Goal: Transaction & Acquisition: Obtain resource

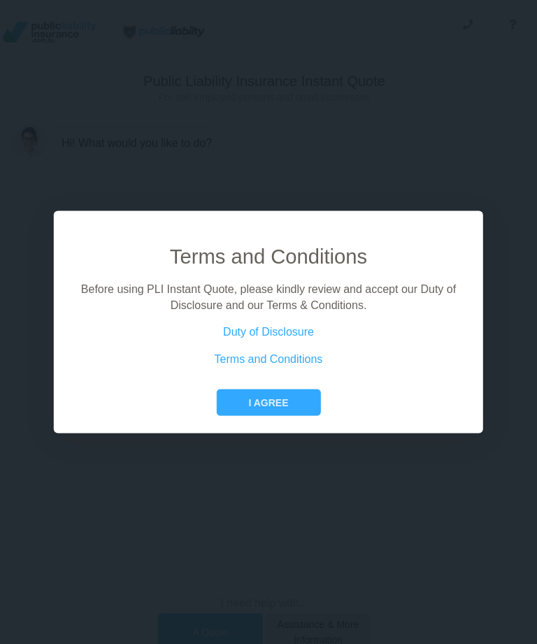
scroll to position [0, 5]
click at [266, 416] on button "I agree" at bounding box center [268, 402] width 104 height 27
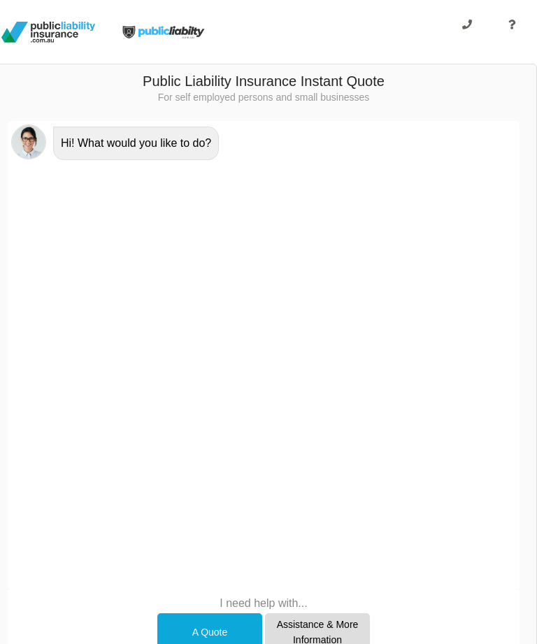
click at [213, 635] on div "A Quote" at bounding box center [209, 632] width 105 height 38
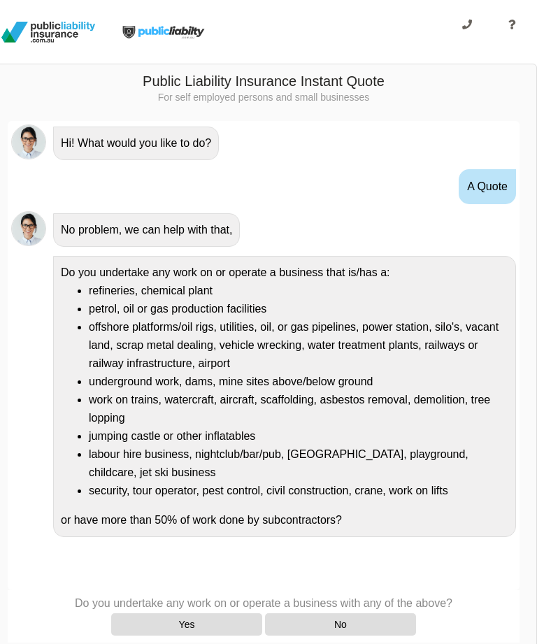
scroll to position [236, 0]
click at [363, 630] on div "No" at bounding box center [340, 624] width 151 height 22
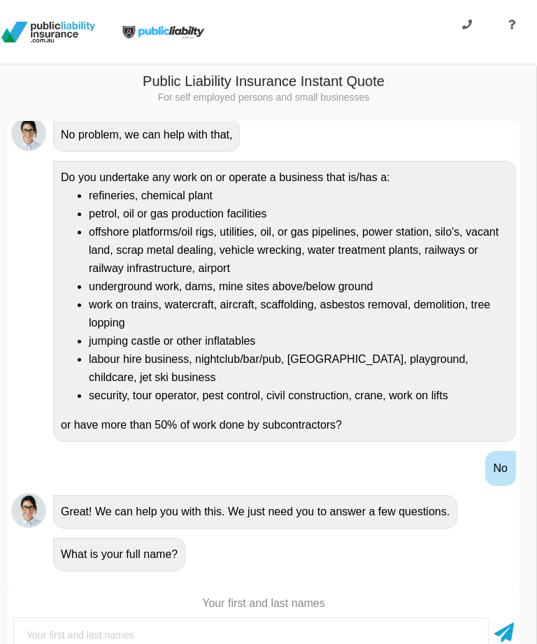
scroll to position [0, 13]
click at [110, 636] on input "text" at bounding box center [250, 634] width 475 height 35
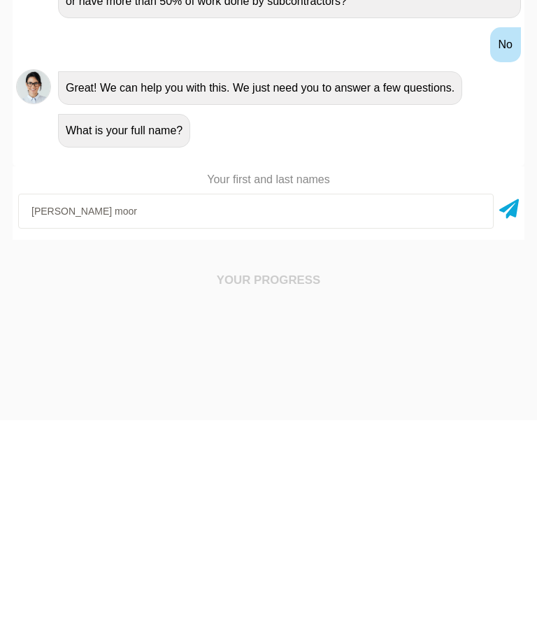
type input "Jodielyn [PERSON_NAME] [PERSON_NAME]"
click at [515, 417] on icon at bounding box center [509, 429] width 20 height 25
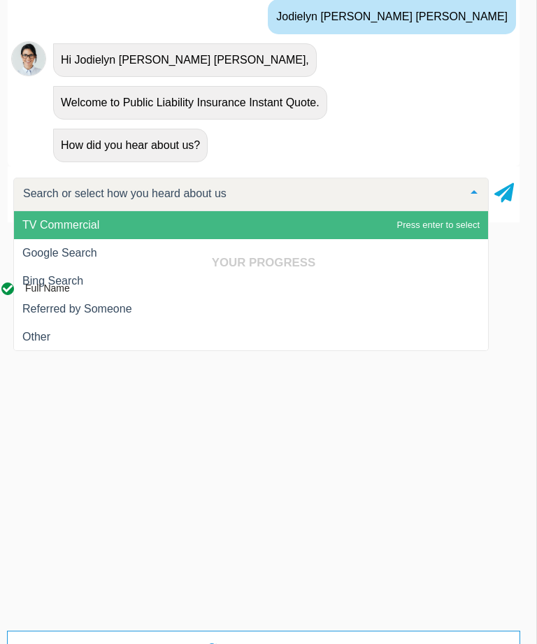
scroll to position [252, 0]
click at [73, 245] on div "Your Progress Full Name SWITCH TO FORM ×" at bounding box center [263, 460] width 545 height 443
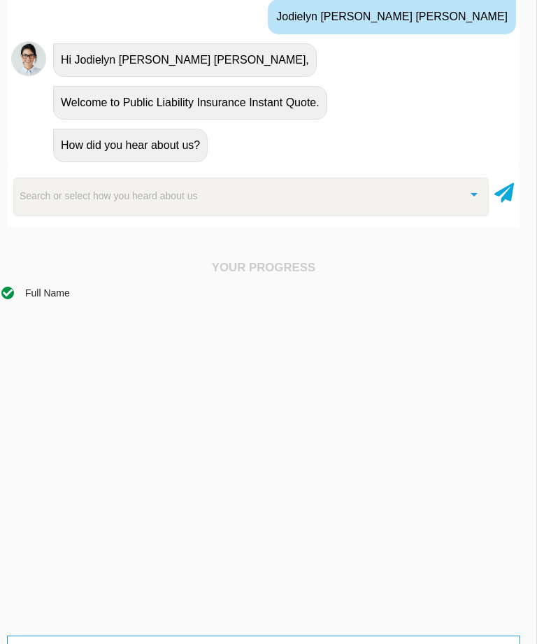
click at [365, 194] on div "Search or select how you heard about us" at bounding box center [250, 197] width 475 height 38
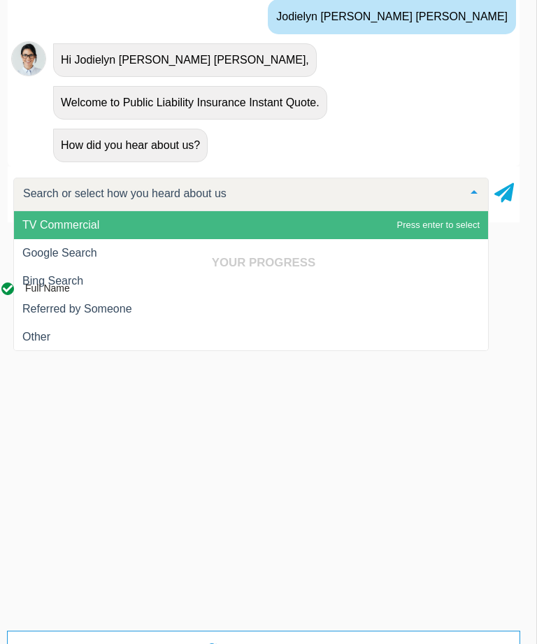
click at [75, 254] on div "Your Progress Full Name SWITCH TO FORM ×" at bounding box center [263, 460] width 545 height 443
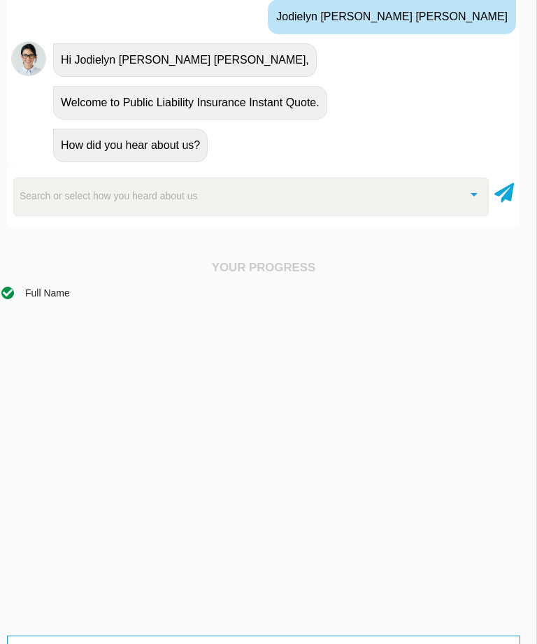
click at [474, 200] on div at bounding box center [474, 193] width 28 height 30
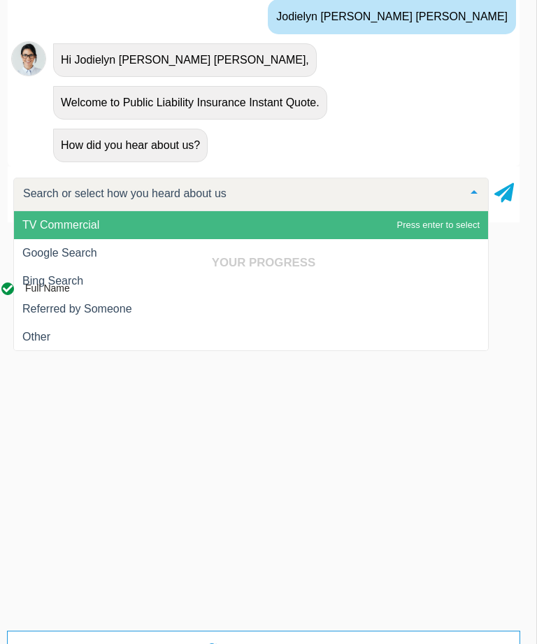
click at [431, 261] on h4 "Your Progress" at bounding box center [263, 263] width 524 height 14
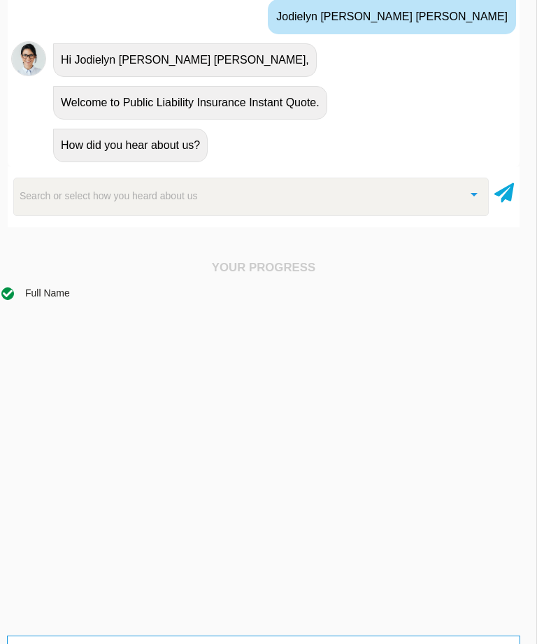
click at [440, 200] on div "Search or select how you heard about us" at bounding box center [250, 197] width 475 height 38
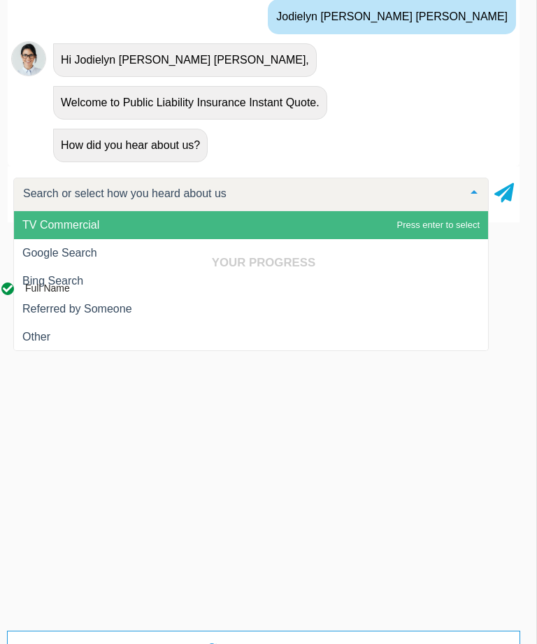
click at [62, 259] on div "Your Progress Full Name SWITCH TO FORM ×" at bounding box center [263, 460] width 545 height 443
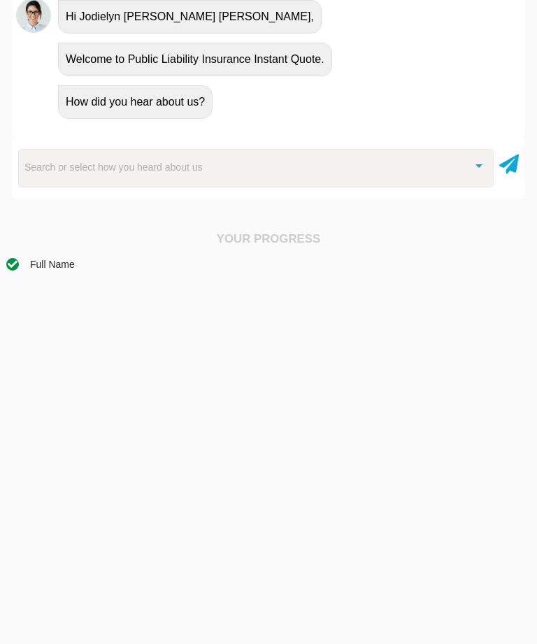
scroll to position [452, 0]
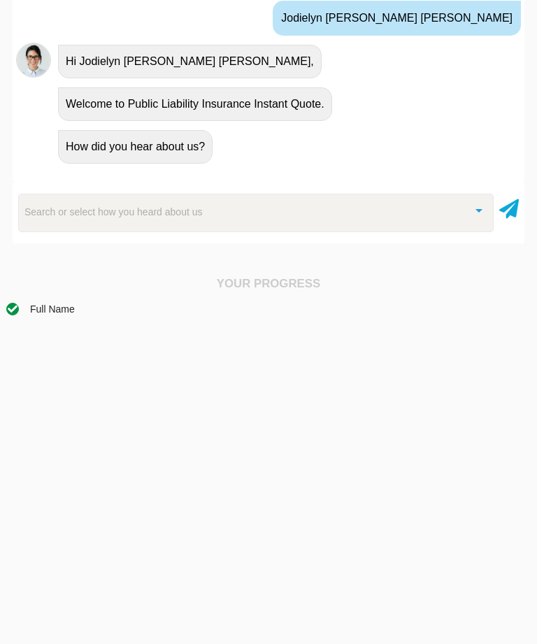
click at [511, 212] on icon at bounding box center [509, 206] width 20 height 25
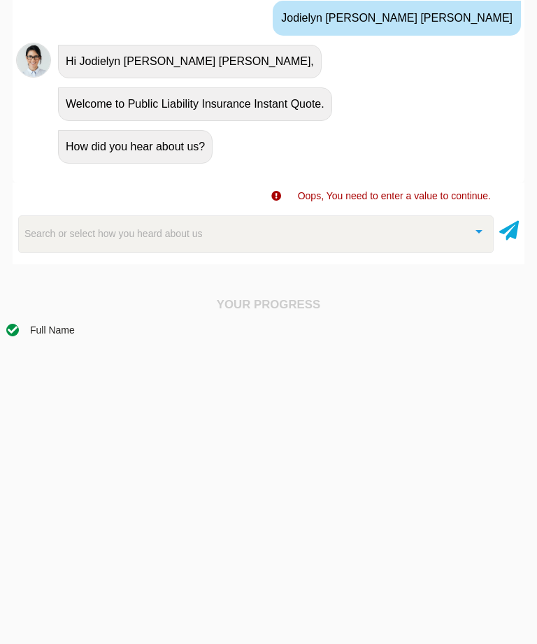
click at [259, 234] on div "Search or select how you heard about us" at bounding box center [255, 234] width 475 height 38
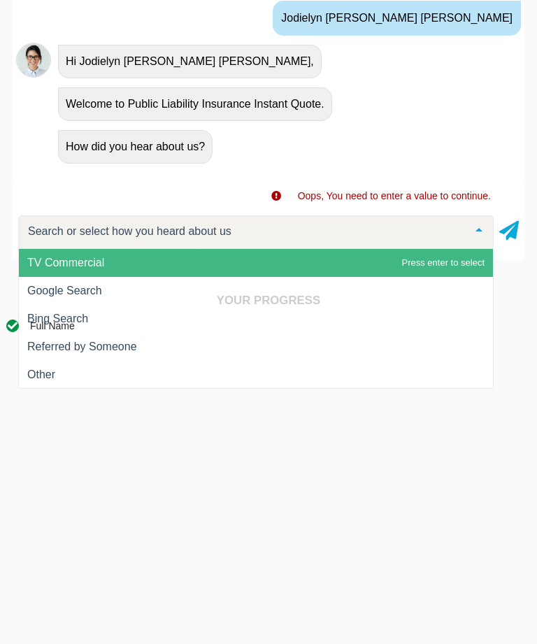
type input "G"
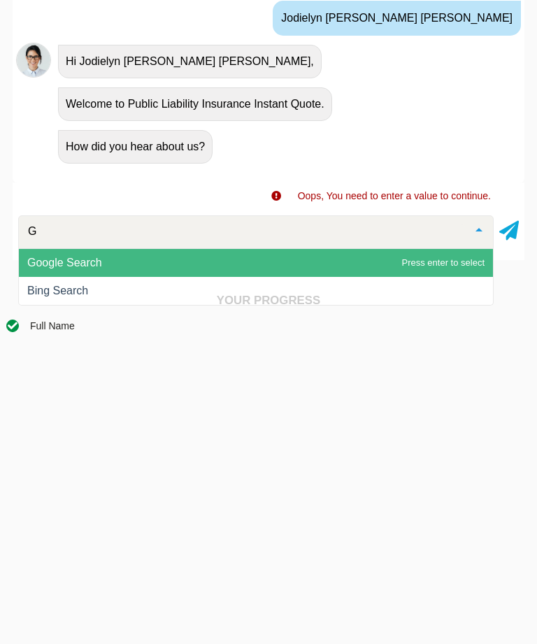
click at [448, 263] on span "Google Search" at bounding box center [256, 263] width 474 height 28
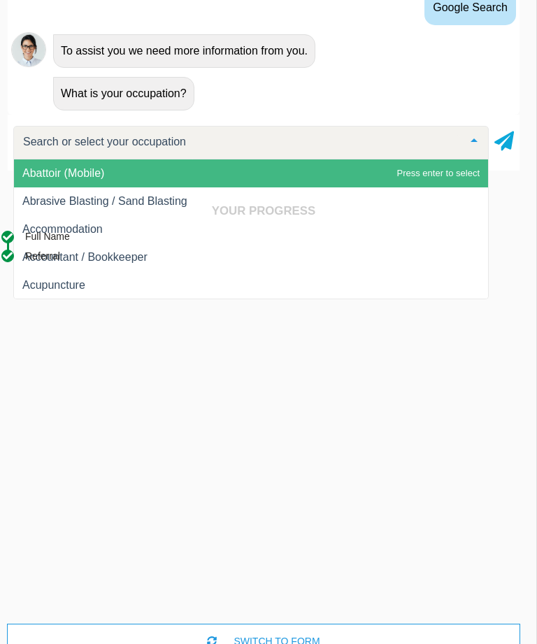
scroll to position [514, 5]
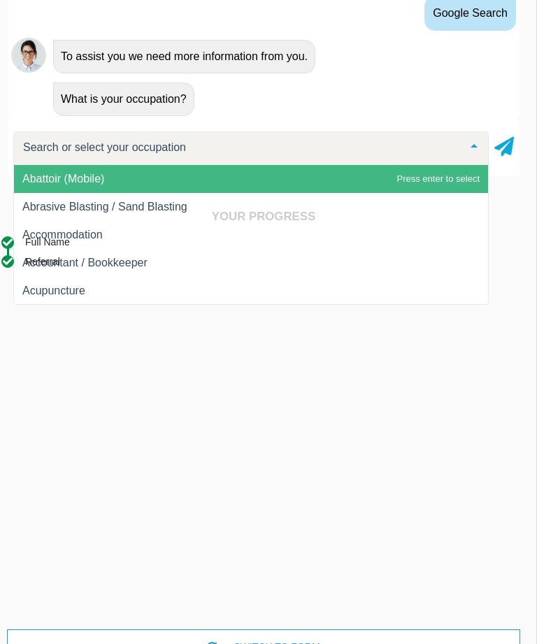
click at [175, 151] on input "text" at bounding box center [240, 148] width 440 height 14
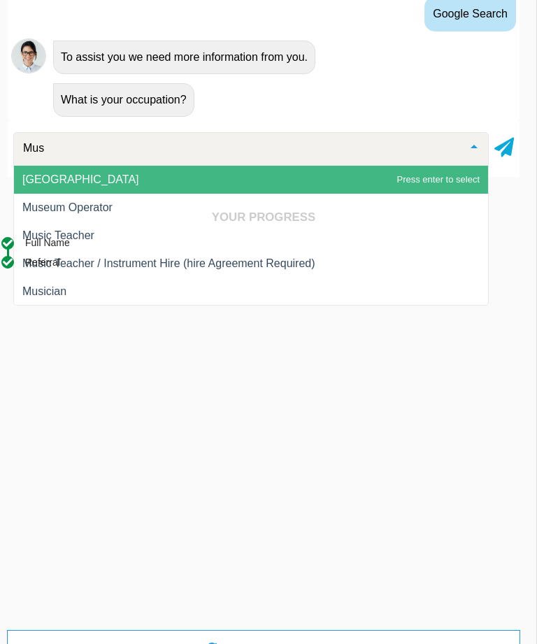
click at [54, 294] on div "Full Name Referral" at bounding box center [263, 432] width 524 height 395
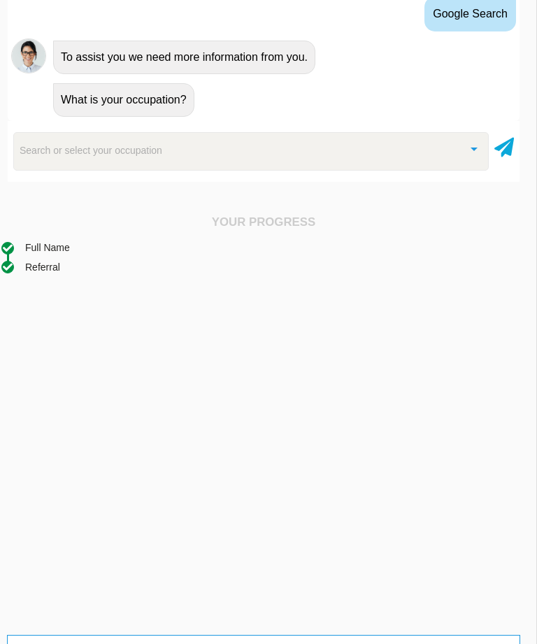
scroll to position [514, 5]
click at [188, 157] on div "Search or select your occupation" at bounding box center [250, 150] width 475 height 38
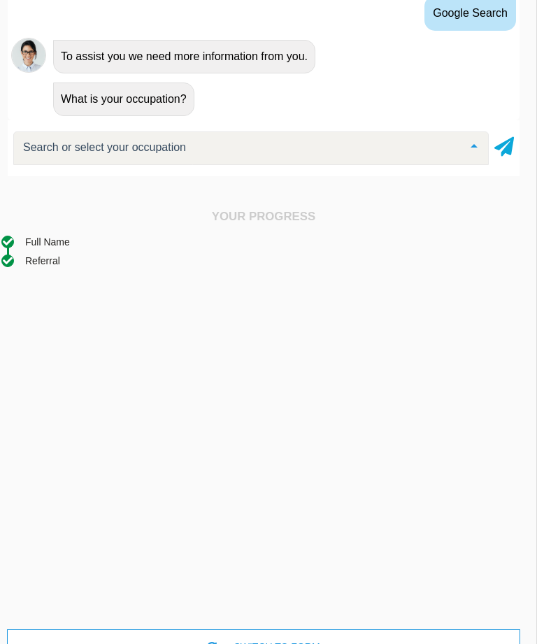
scroll to position [514, 5]
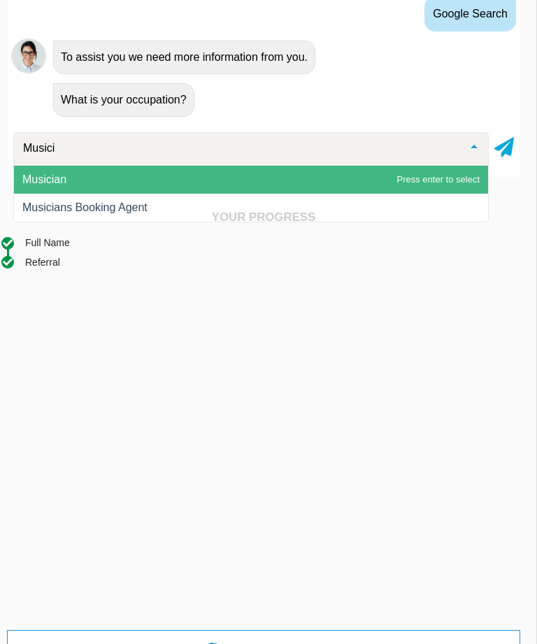
type input "Musicia"
click at [454, 176] on span "Musician" at bounding box center [251, 180] width 474 height 28
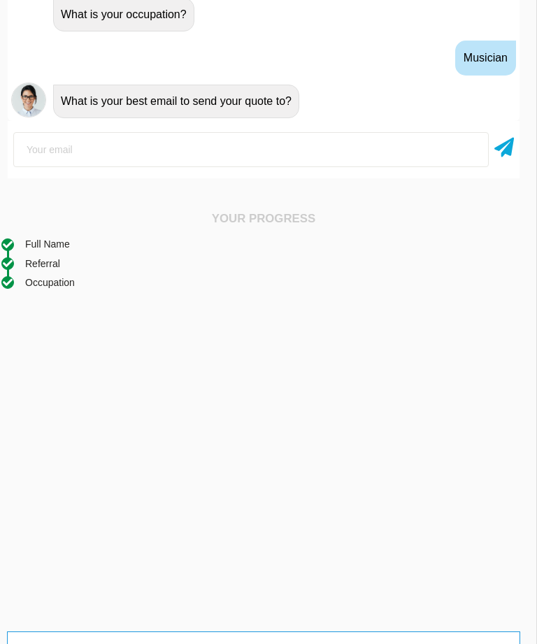
scroll to position [424, 0]
click at [99, 150] on input "email" at bounding box center [250, 149] width 475 height 35
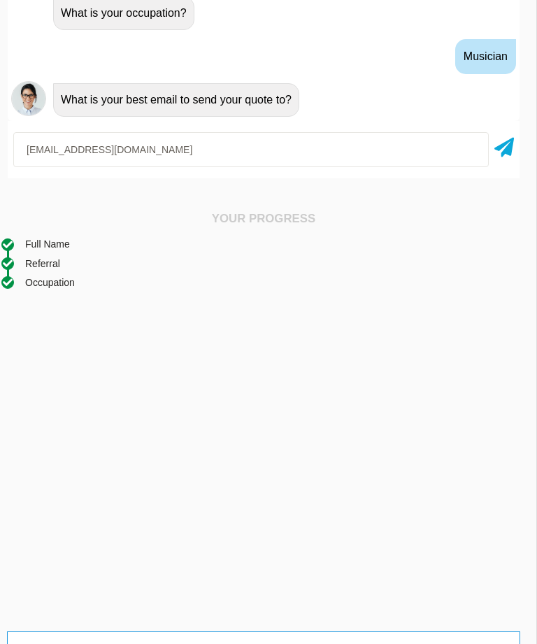
type input "[EMAIL_ADDRESS][DOMAIN_NAME]"
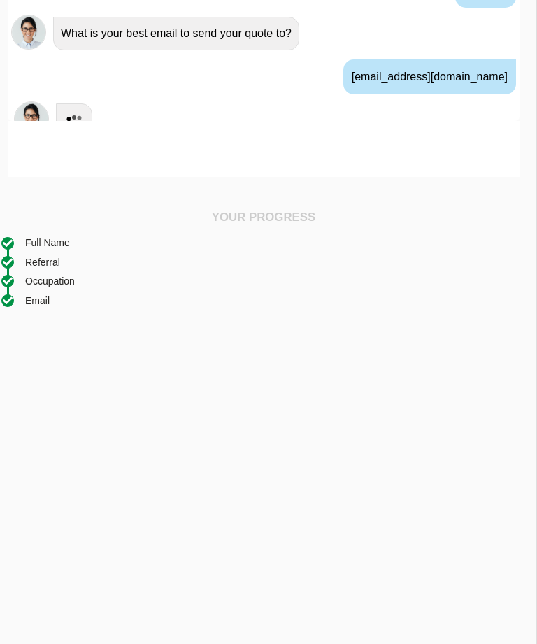
scroll to position [510, 0]
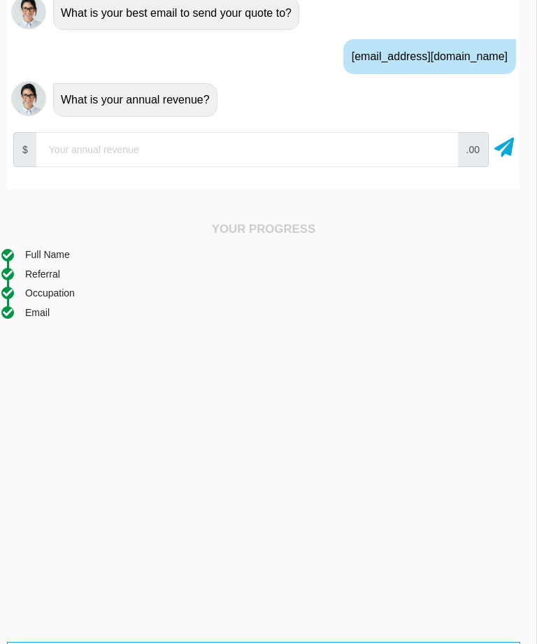
click at [114, 146] on input "number" at bounding box center [246, 149] width 421 height 35
type input "0"
click at [512, 137] on icon at bounding box center [504, 144] width 20 height 25
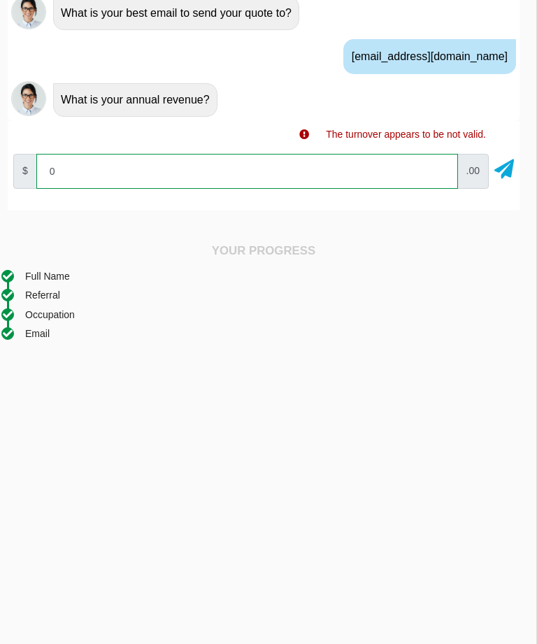
click at [70, 167] on input "0" at bounding box center [246, 171] width 421 height 35
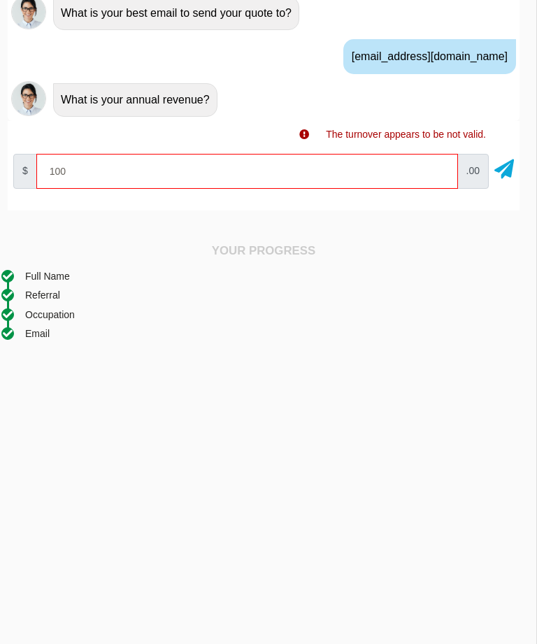
click at [501, 165] on icon at bounding box center [504, 166] width 20 height 25
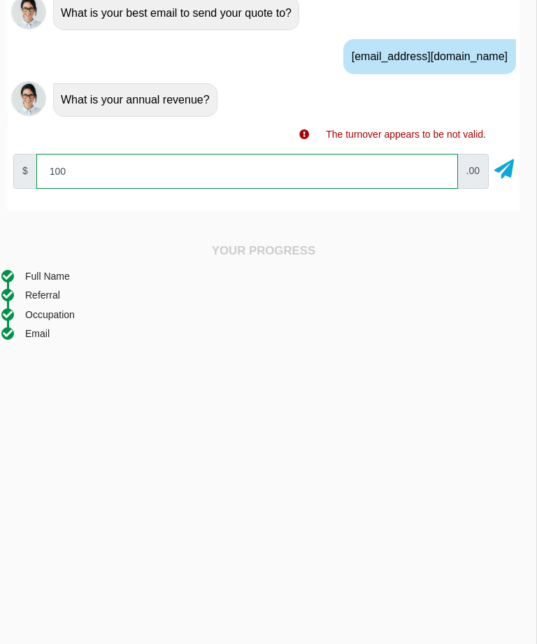
click at [82, 175] on input "100" at bounding box center [246, 171] width 421 height 35
type input "1"
type input "1000"
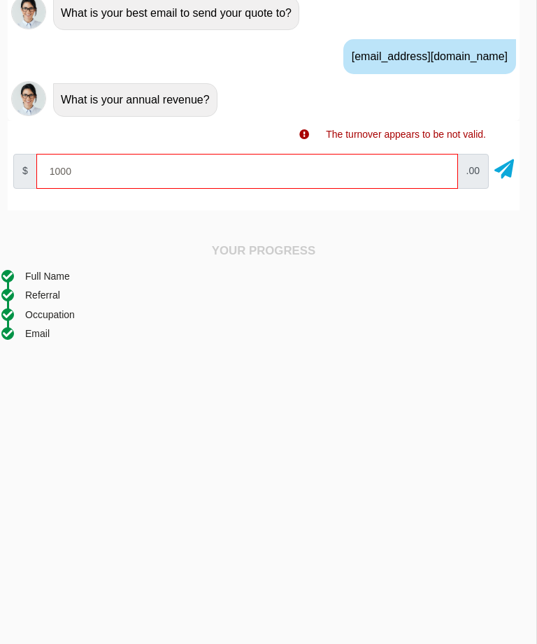
click at [501, 171] on icon at bounding box center [504, 166] width 20 height 25
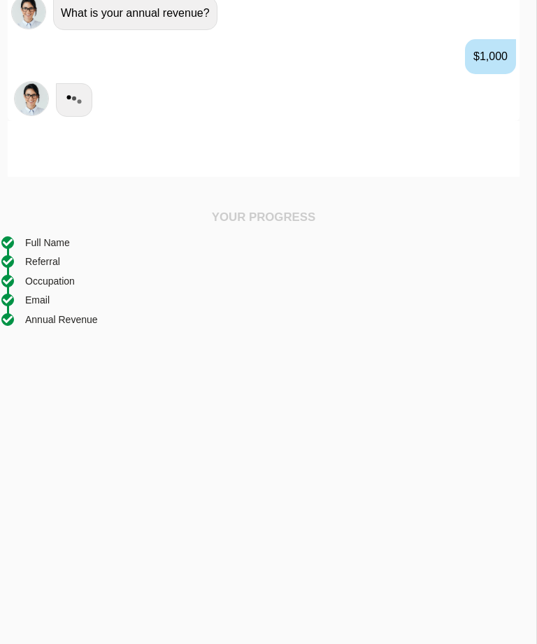
scroll to position [597, 0]
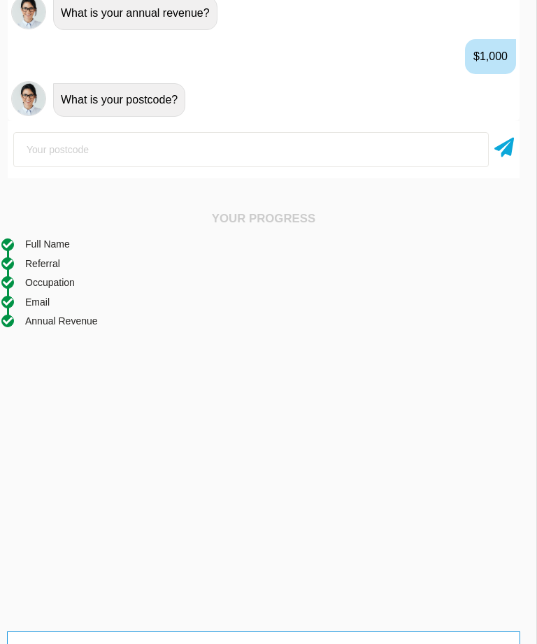
click at [66, 150] on input "number" at bounding box center [250, 149] width 475 height 35
type input "3747"
click at [506, 150] on icon at bounding box center [504, 144] width 20 height 25
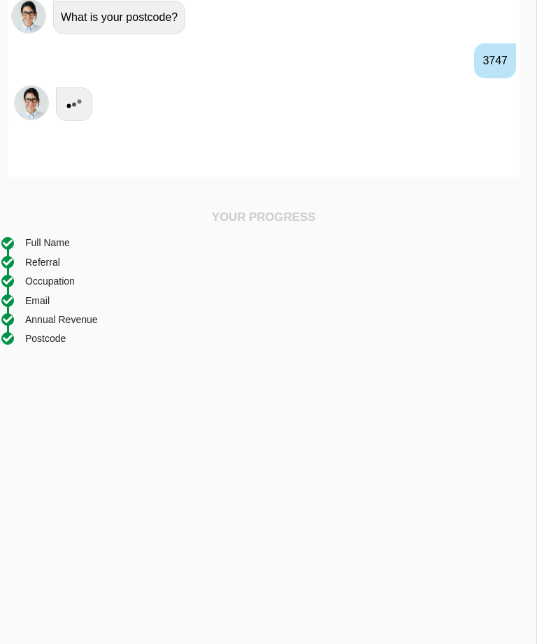
scroll to position [684, 0]
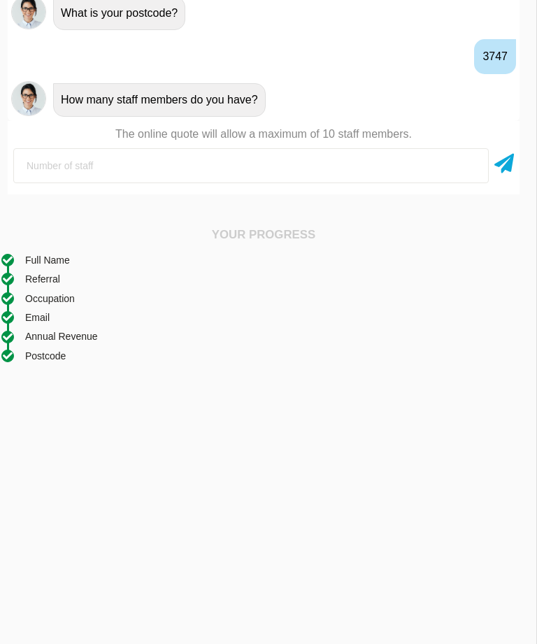
click at [62, 169] on input "number" at bounding box center [250, 165] width 475 height 35
type input "0"
click at [502, 164] on icon at bounding box center [504, 160] width 20 height 25
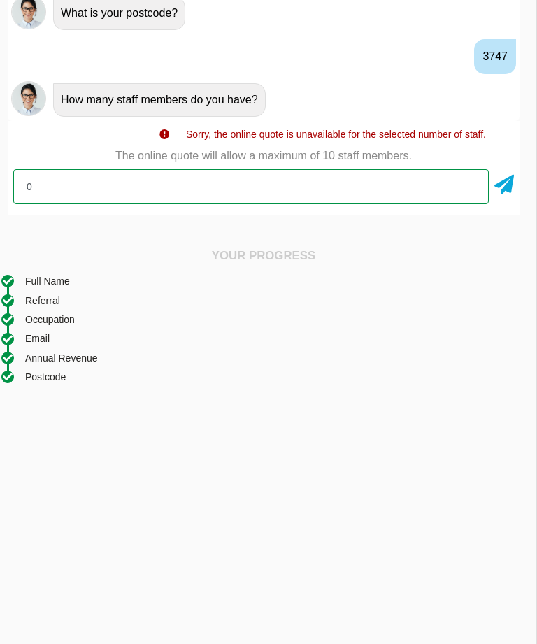
click at [51, 187] on input "0" at bounding box center [250, 186] width 475 height 35
type input "1"
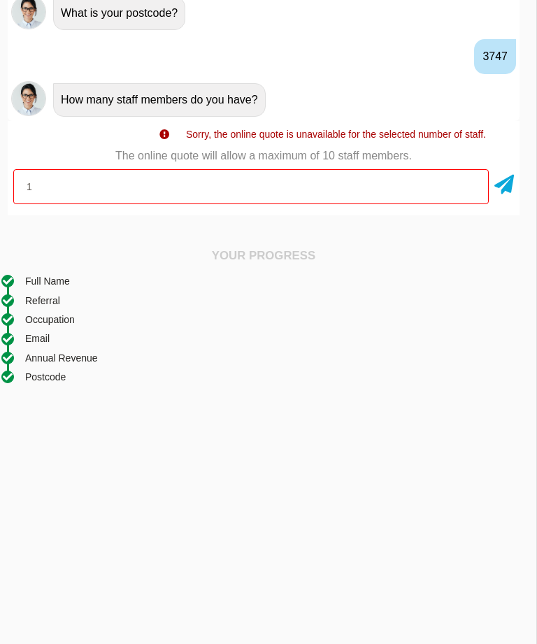
click at [511, 179] on icon at bounding box center [504, 181] width 20 height 25
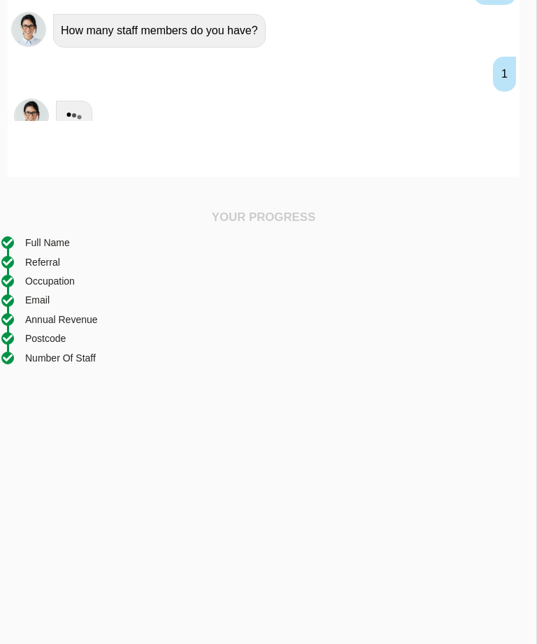
scroll to position [770, 0]
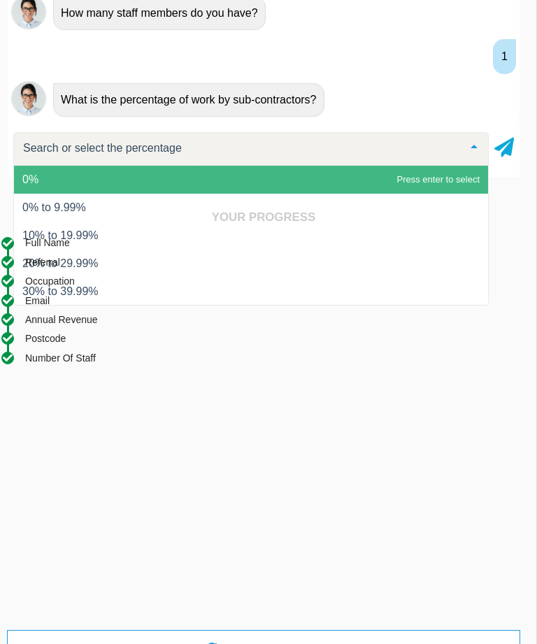
click at [440, 179] on span "0%" at bounding box center [251, 180] width 474 height 28
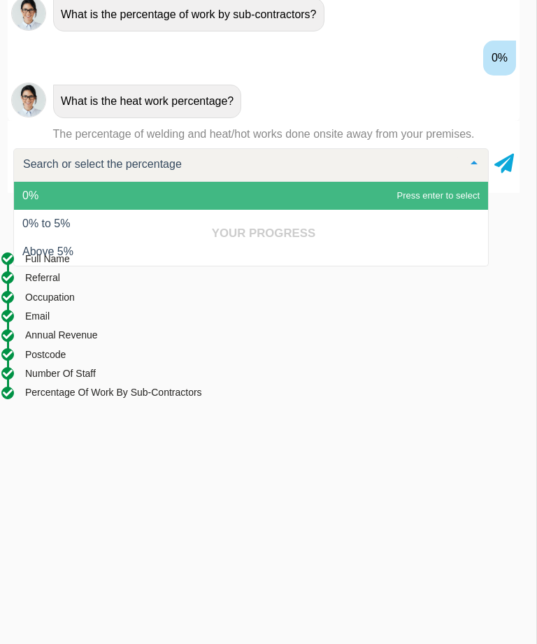
scroll to position [857, 0]
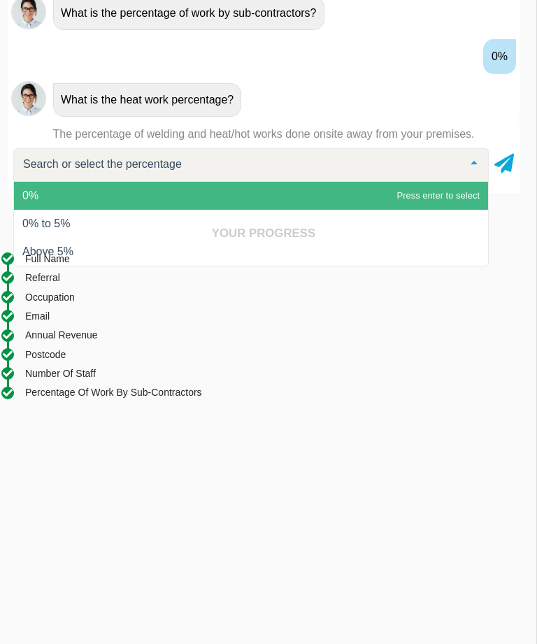
click at [454, 189] on span "0%" at bounding box center [251, 196] width 474 height 28
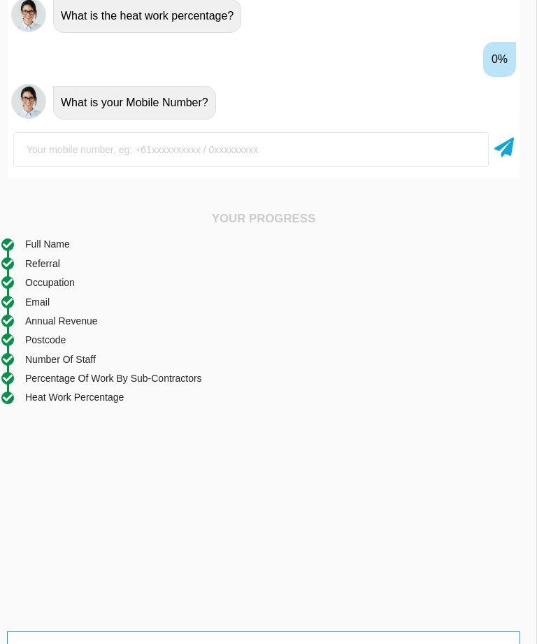
scroll to position [944, 0]
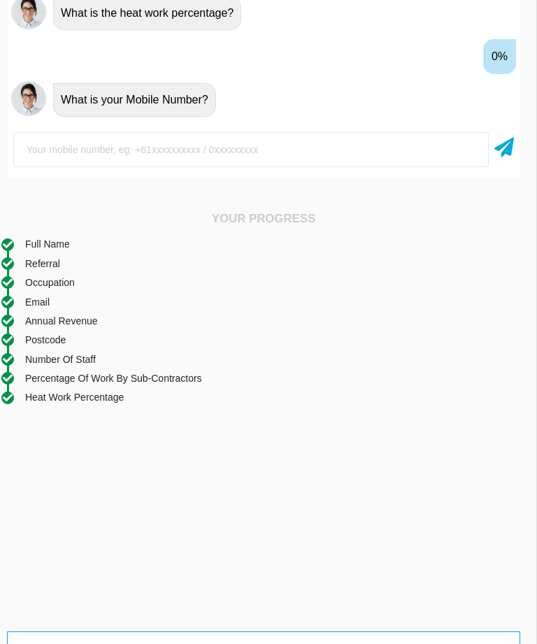
click at [133, 145] on input "text" at bounding box center [250, 149] width 475 height 35
type input "0433293659"
click at [500, 150] on icon at bounding box center [504, 144] width 20 height 25
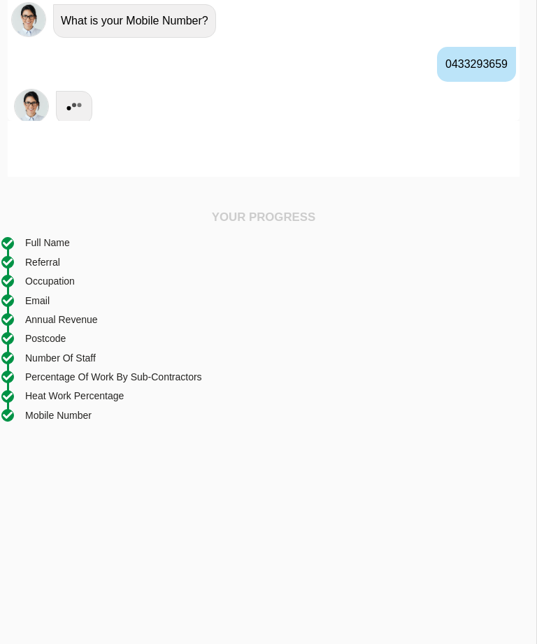
scroll to position [1030, 0]
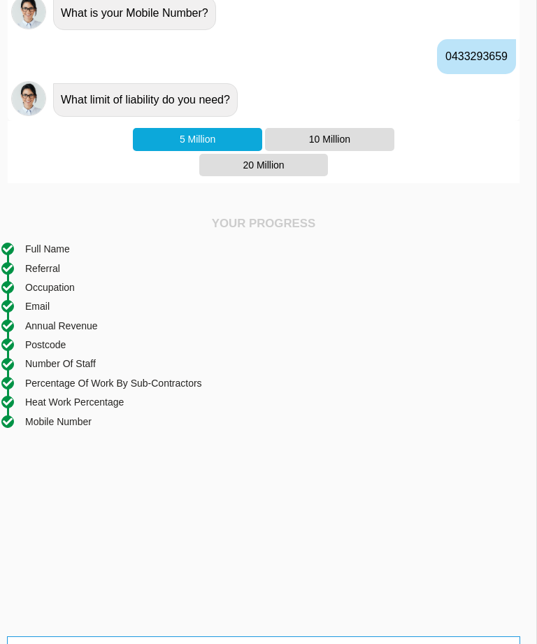
click at [335, 136] on div "10 Million" at bounding box center [329, 139] width 129 height 22
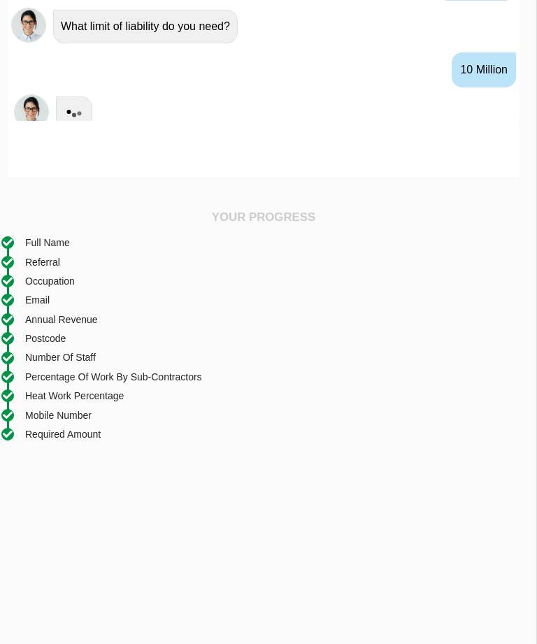
scroll to position [1117, 0]
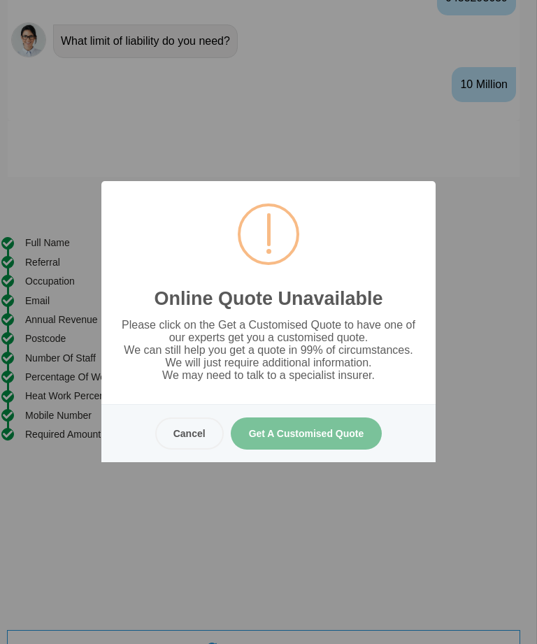
click at [312, 449] on button "Get A Customised Quote" at bounding box center [307, 433] width 152 height 32
